Goal: Task Accomplishment & Management: Use online tool/utility

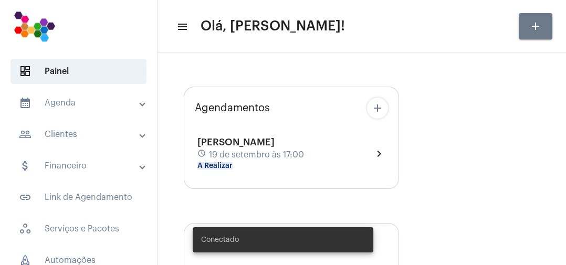
type input "[URL][DOMAIN_NAME]"
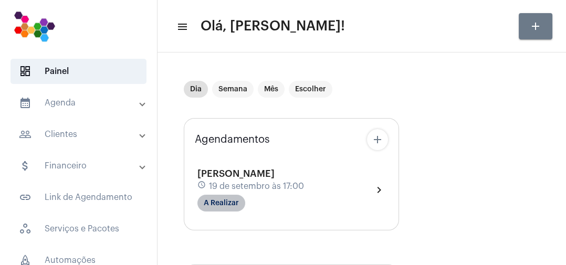
click at [242, 208] on mat-chip "A Realizar" at bounding box center [222, 203] width 48 height 17
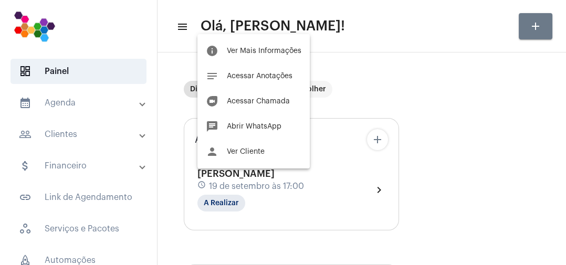
click at [273, 108] on button "duo Acessar Chamada" at bounding box center [254, 101] width 112 height 25
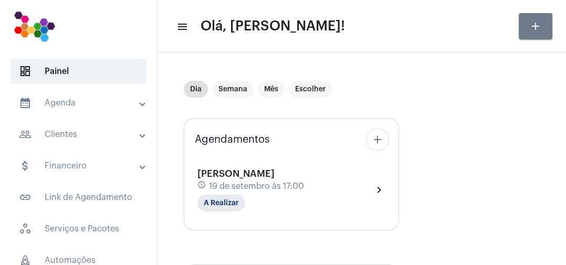
click at [271, 107] on div "Dia Semana Mês Escolher" at bounding box center [362, 89] width 356 height 53
